Goal: Information Seeking & Learning: Learn about a topic

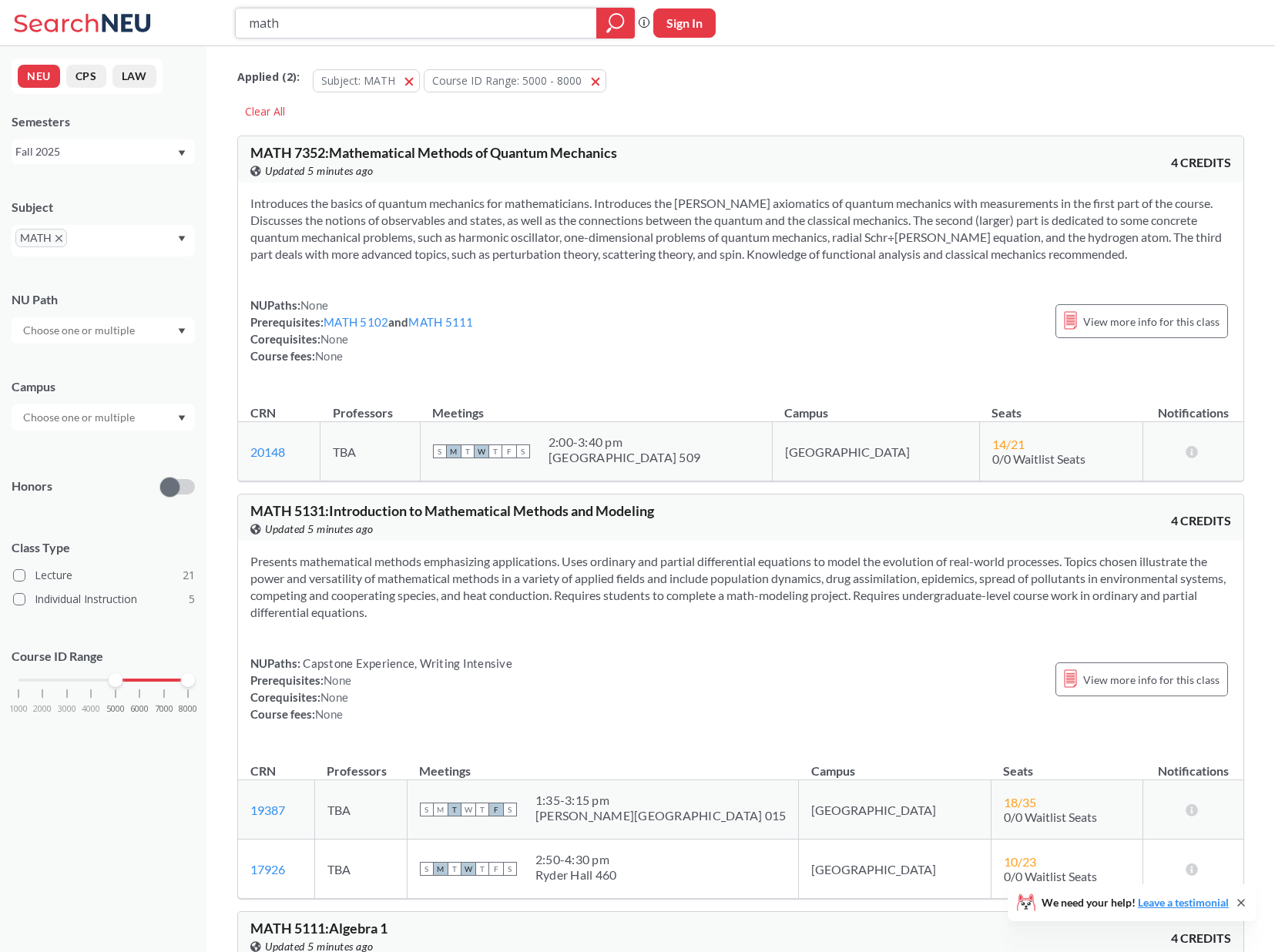
drag, startPoint x: 289, startPoint y: 17, endPoint x: 238, endPoint y: 17, distance: 51.0
click at [238, 17] on div "math" at bounding box center [435, 23] width 400 height 31
type input "math 5010"
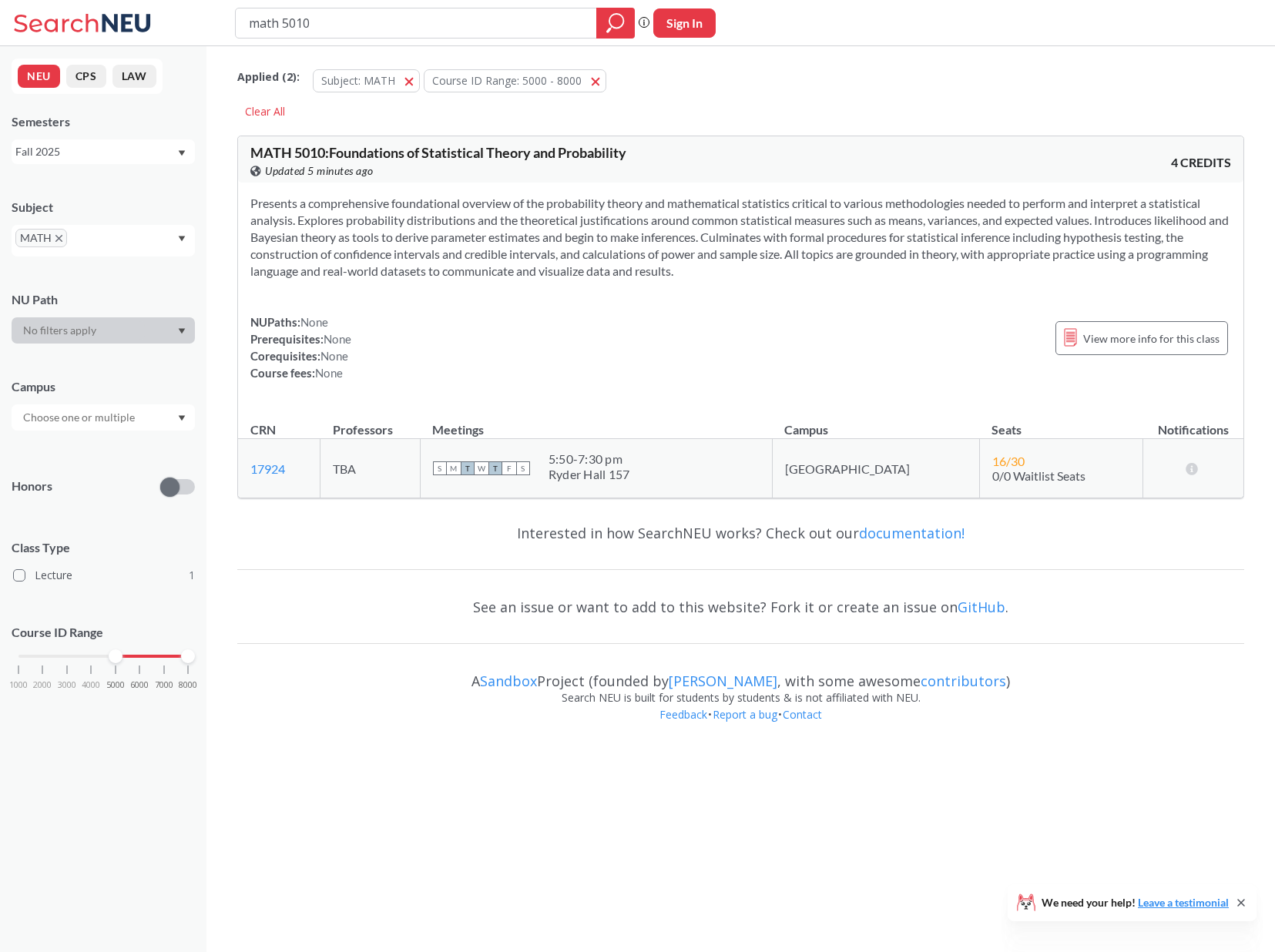
drag, startPoint x: 313, startPoint y: 23, endPoint x: 284, endPoint y: 23, distance: 29.0
click at [284, 23] on input "math 5010" at bounding box center [416, 23] width 338 height 27
click at [351, 19] on input "math 5010" at bounding box center [416, 23] width 338 height 27
type input "math 7339"
drag, startPoint x: 327, startPoint y: 23, endPoint x: 283, endPoint y: 23, distance: 44.0
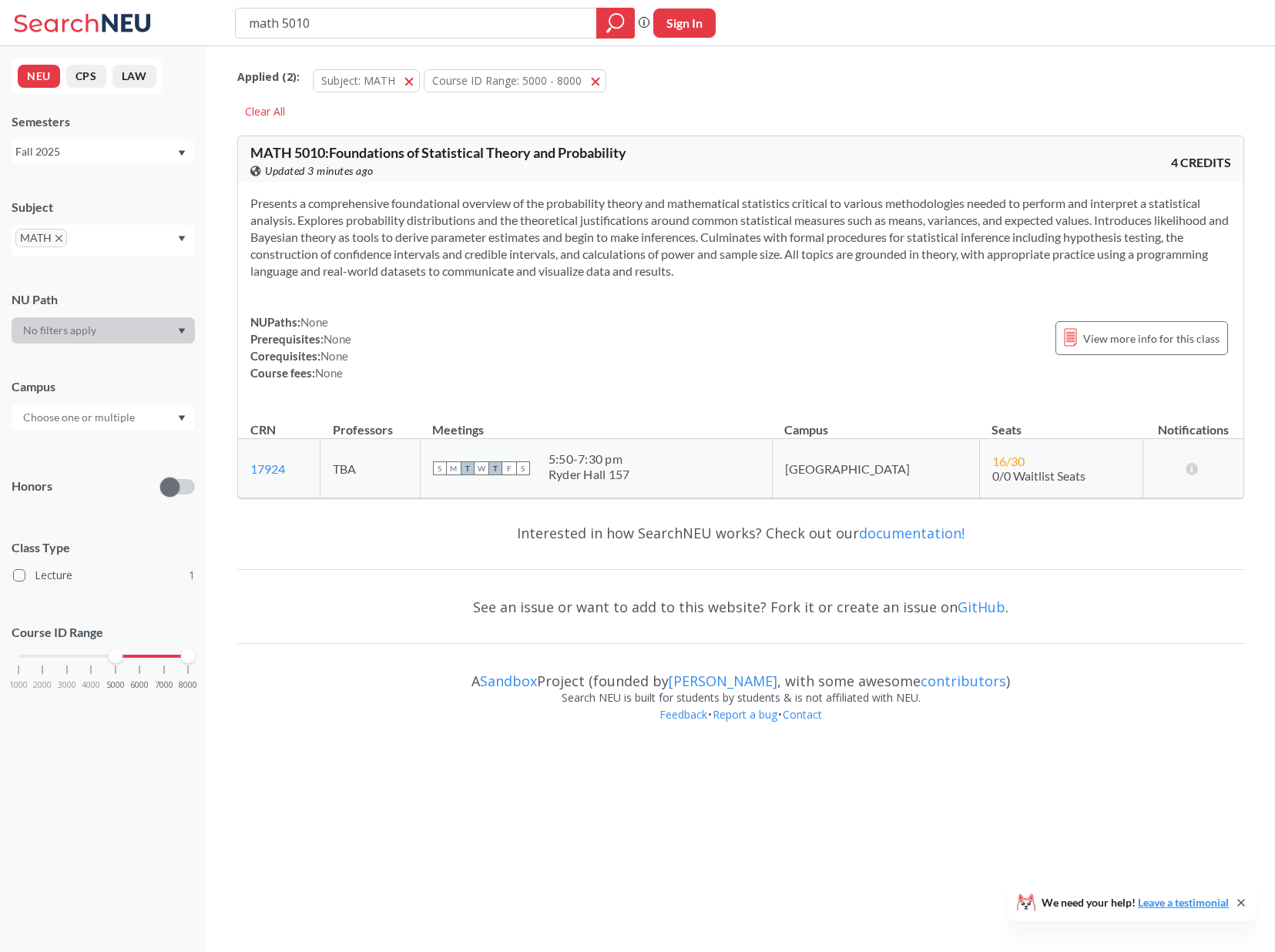
click at [283, 23] on input "math 5010" at bounding box center [416, 23] width 338 height 27
type input "math 7339"
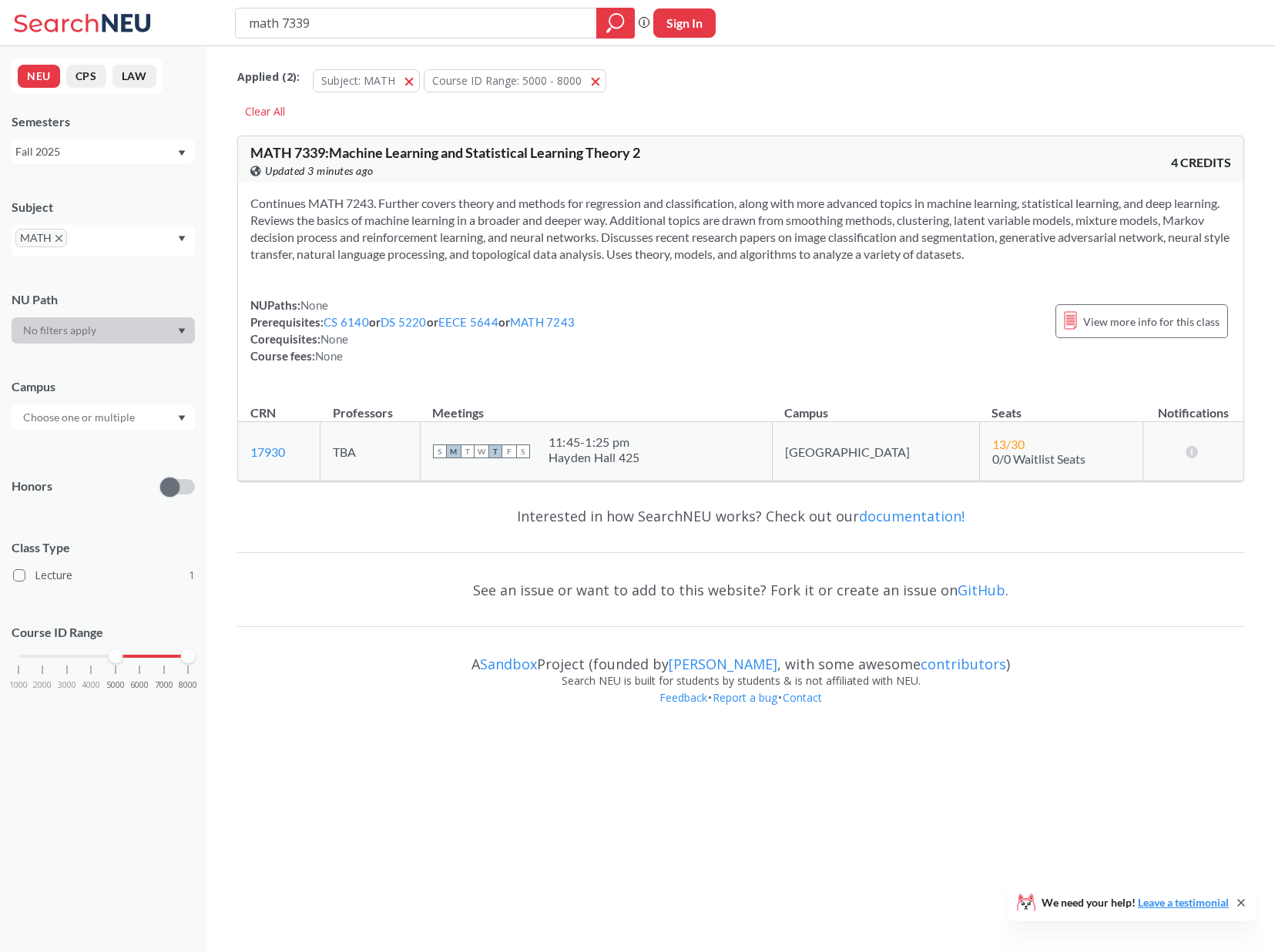
drag, startPoint x: 316, startPoint y: 25, endPoint x: 291, endPoint y: 26, distance: 25.0
click at [291, 26] on input "math 7339" at bounding box center [416, 23] width 338 height 27
type input "math 7243"
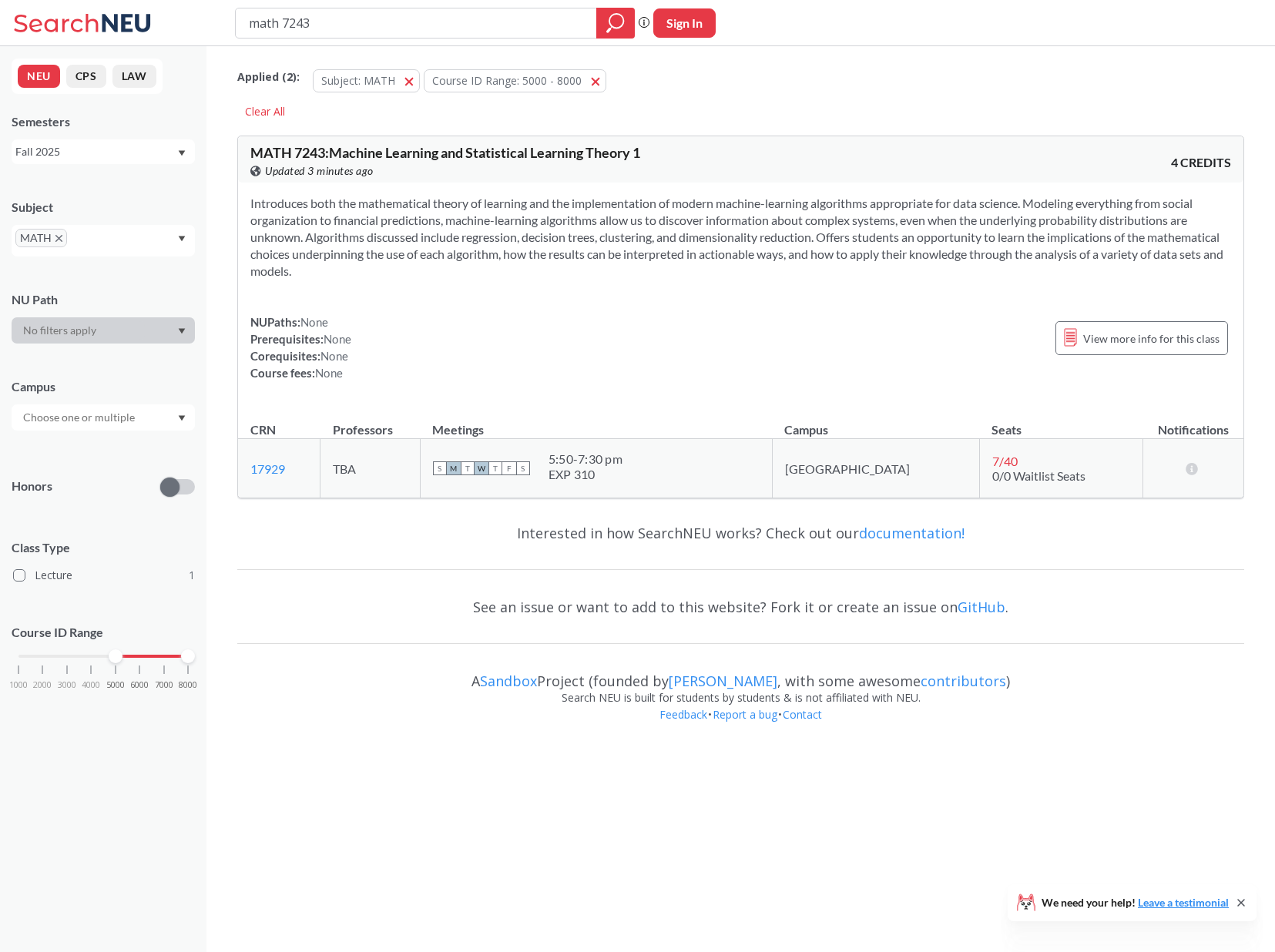
click at [506, 333] on div "NUPaths: None Prerequisites: None Corequisites: None Course fees: None View mor…" at bounding box center [740, 347] width 980 height 68
drag, startPoint x: 648, startPoint y: 474, endPoint x: 581, endPoint y: 474, distance: 67.0
click at [581, 474] on div "S M T W T F S 5:50 - 7:30 pm EXP 310" at bounding box center [596, 469] width 326 height 34
copy div "5:50 - 7:30 pm EXP 310"
